Goal: Information Seeking & Learning: Find contact information

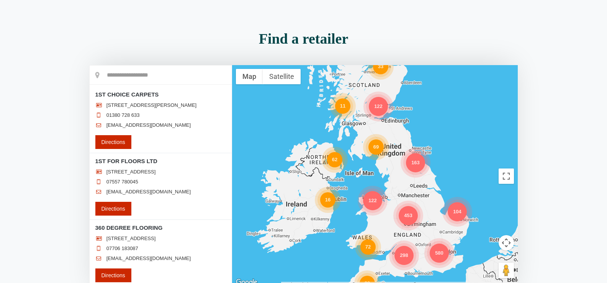
scroll to position [68, 0]
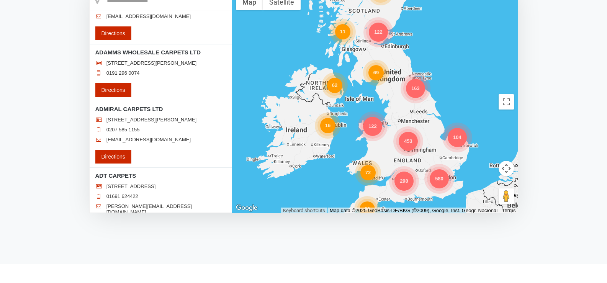
scroll to position [2756, 0]
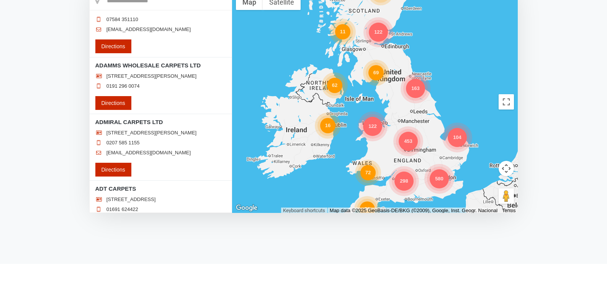
click at [255, 41] on div "298 69 580 163 453 62 122 33 16 72 104 80 122 11" at bounding box center [375, 102] width 286 height 222
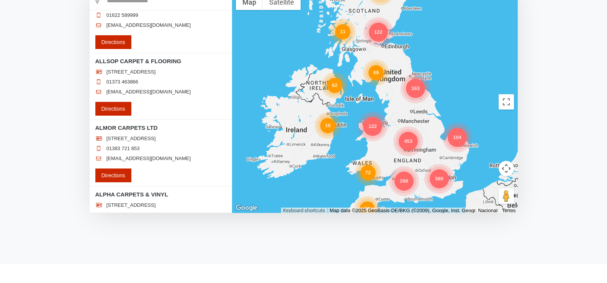
scroll to position [4440, 0]
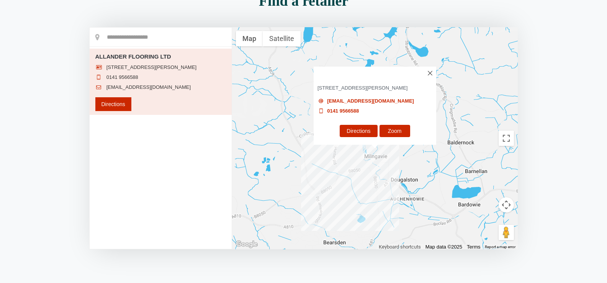
scroll to position [91, 0]
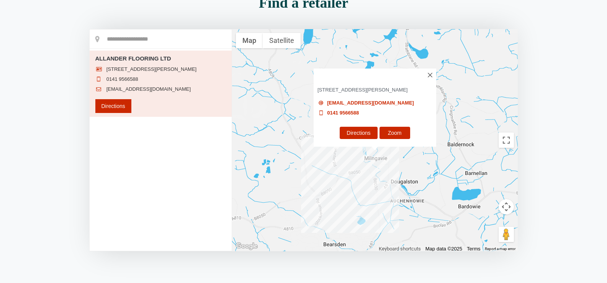
click at [430, 73] on img at bounding box center [430, 75] width 5 height 5
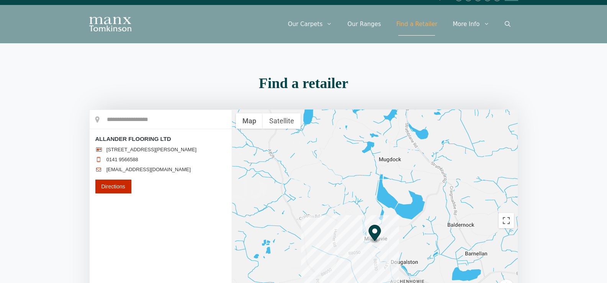
scroll to position [0, 0]
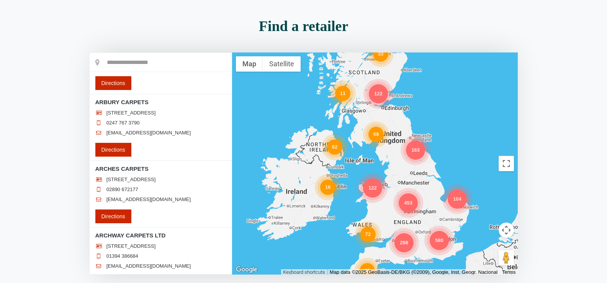
scroll to position [6129, 0]
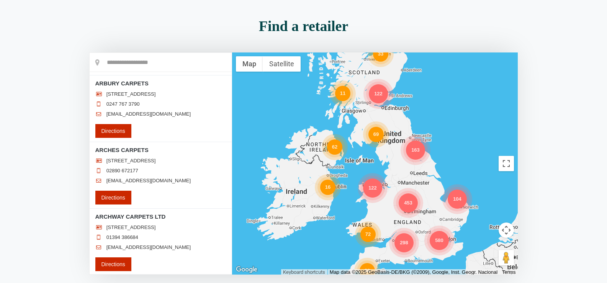
drag, startPoint x: 163, startPoint y: 86, endPoint x: 105, endPoint y: 88, distance: 57.8
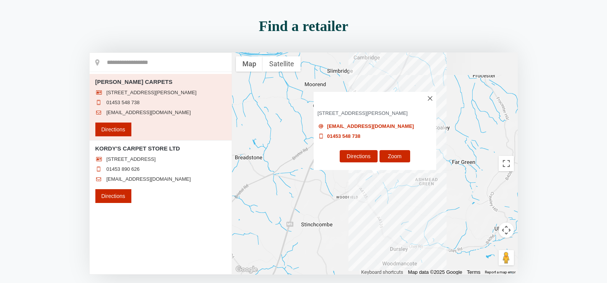
scroll to position [0, 0]
click at [428, 96] on img at bounding box center [430, 98] width 5 height 5
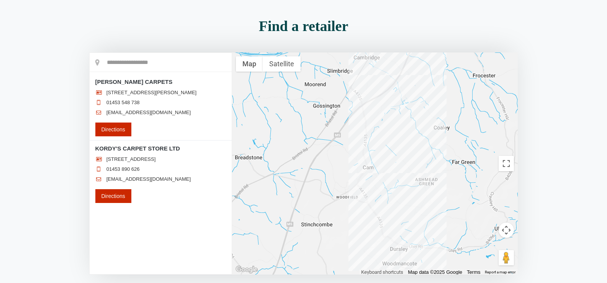
click at [162, 64] on input "text" at bounding box center [161, 62] width 142 height 19
click at [508, 162] on button "Toggle fullscreen view" at bounding box center [505, 163] width 15 height 15
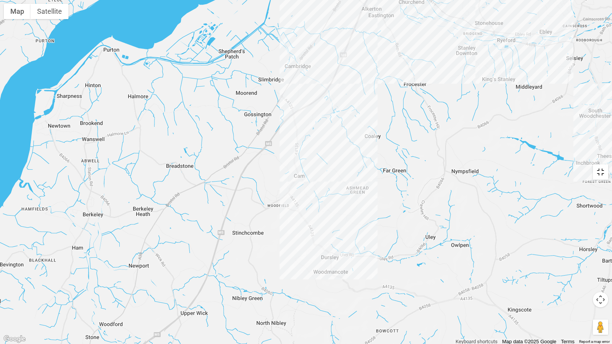
click at [599, 176] on button "Toggle fullscreen view" at bounding box center [600, 172] width 15 height 15
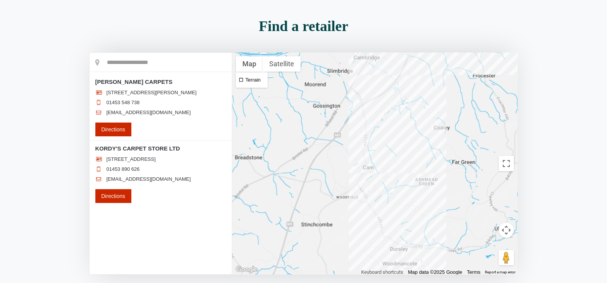
click at [333, 144] on div at bounding box center [375, 163] width 286 height 222
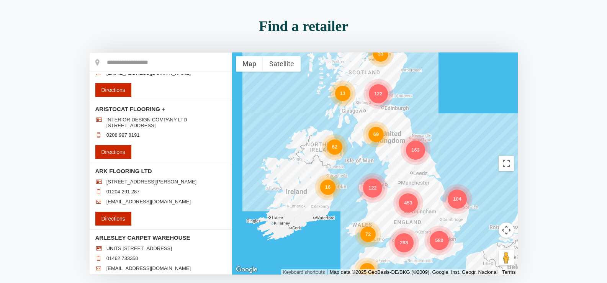
scroll to position [6540, 0]
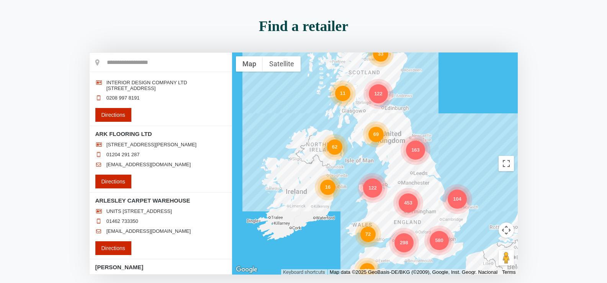
drag, startPoint x: 180, startPoint y: 206, endPoint x: 96, endPoint y: 204, distance: 83.5
click at [96, 9] on h3 "ARIGHI BIANCHI AND CO LTD" at bounding box center [160, 5] width 131 height 8
copy h3 "ARIGHI BIANCHI AND CO LTD"
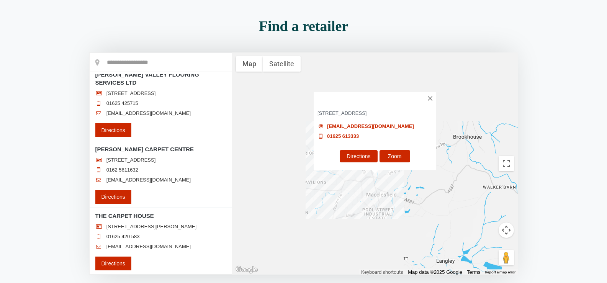
scroll to position [0, 0]
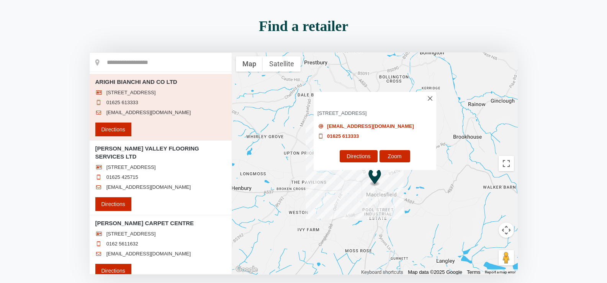
drag, startPoint x: 175, startPoint y: 119, endPoint x: 118, endPoint y: 117, distance: 57.1
click at [118, 116] on li "[EMAIL_ADDRESS][DOMAIN_NAME]" at bounding box center [160, 112] width 131 height 6
click at [118, 117] on div at bounding box center [161, 163] width 142 height 221
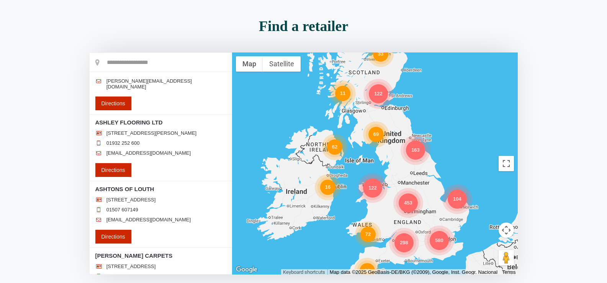
scroll to position [7066, 0]
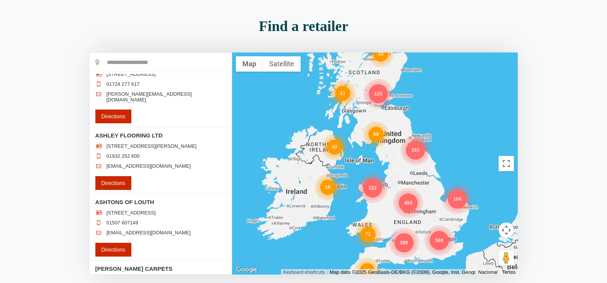
drag, startPoint x: 150, startPoint y: 144, endPoint x: 97, endPoint y: 143, distance: 53.2
copy h3 "ASHBURNE"
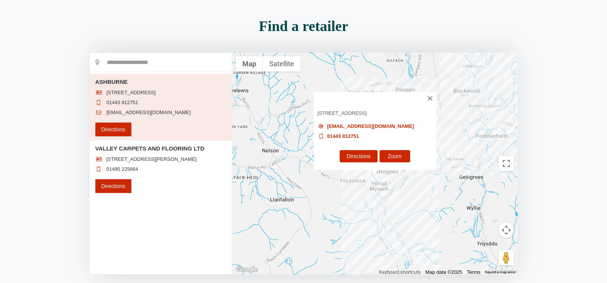
scroll to position [0, 0]
